Goal: Task Accomplishment & Management: Manage account settings

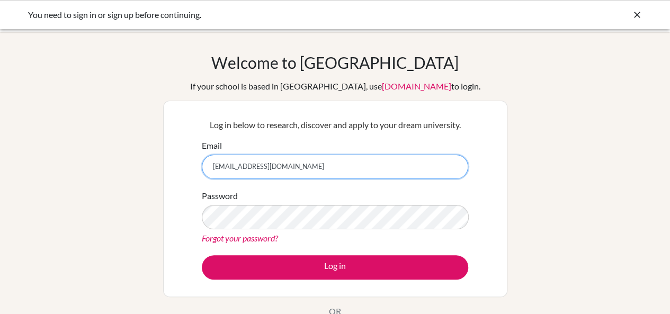
type input "182034@tedankara.k12.tr"
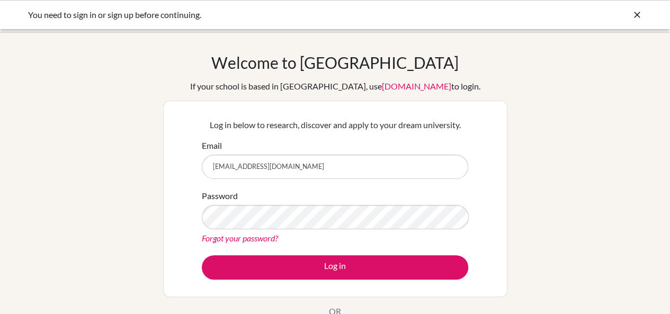
click at [269, 240] on link "Forgot your password?" at bounding box center [240, 238] width 76 height 10
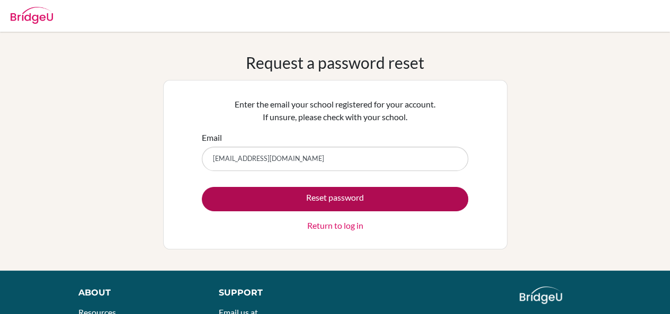
type input "[EMAIL_ADDRESS][DOMAIN_NAME]"
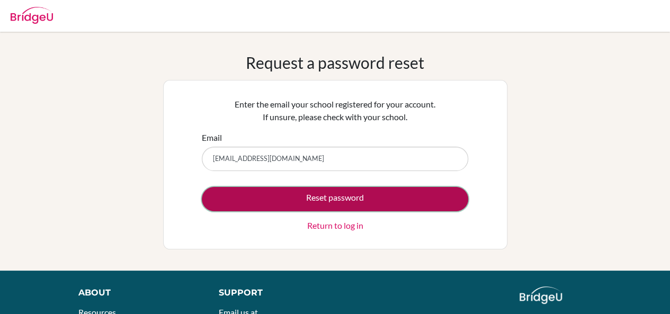
click at [281, 190] on button "Reset password" at bounding box center [335, 199] width 266 height 24
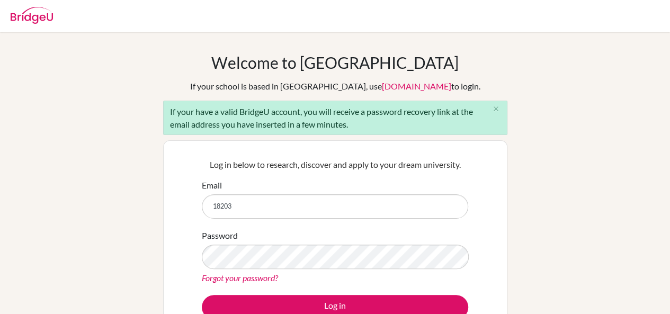
type input "[EMAIL_ADDRESS][DOMAIN_NAME]"
click at [270, 275] on link "Forgot your password?" at bounding box center [240, 278] width 76 height 10
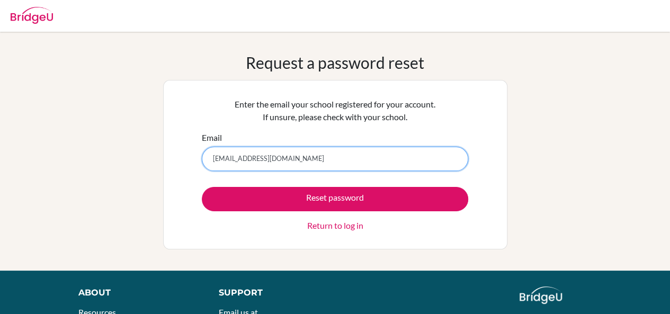
click at [242, 157] on input "[EMAIL_ADDRESS][DOMAIN_NAME]" at bounding box center [335, 159] width 266 height 24
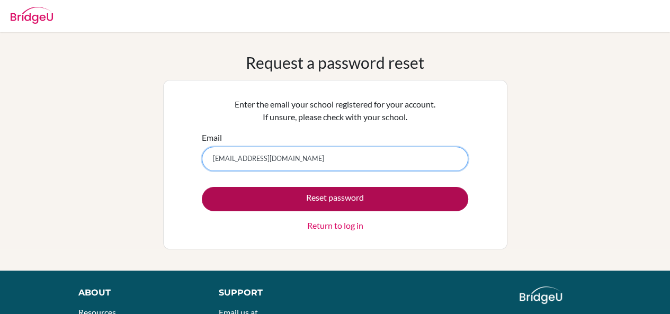
type input "182034@ogrenci.tedankara.k12.tr"
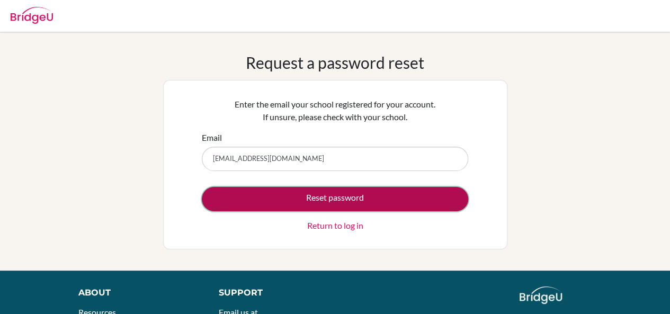
click at [334, 204] on button "Reset password" at bounding box center [335, 199] width 266 height 24
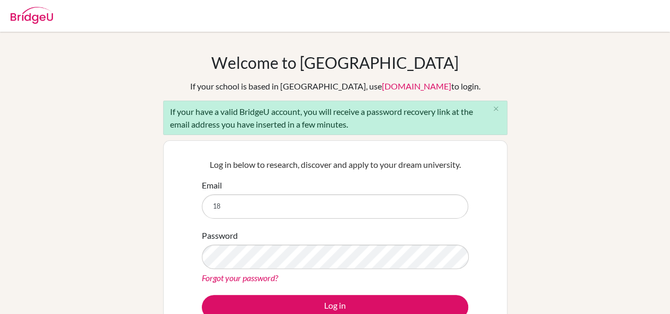
type input "[EMAIL_ADDRESS][DOMAIN_NAME]"
